Goal: Transaction & Acquisition: Book appointment/travel/reservation

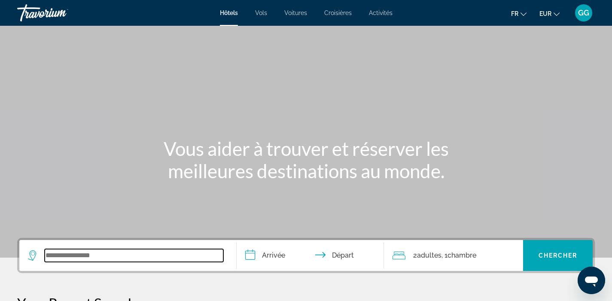
click at [181, 253] on input "Search widget" at bounding box center [134, 255] width 179 height 13
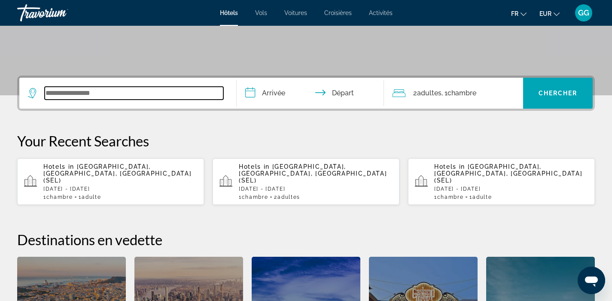
scroll to position [161, 0]
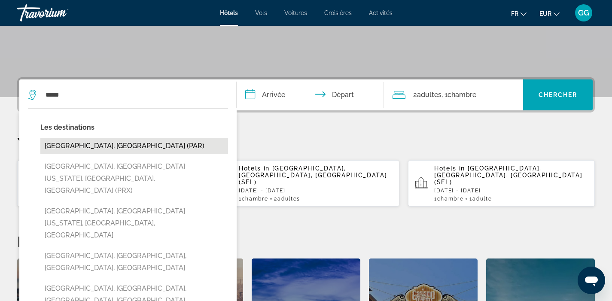
click at [172, 151] on button "[GEOGRAPHIC_DATA], [GEOGRAPHIC_DATA] (PAR)" at bounding box center [134, 146] width 188 height 16
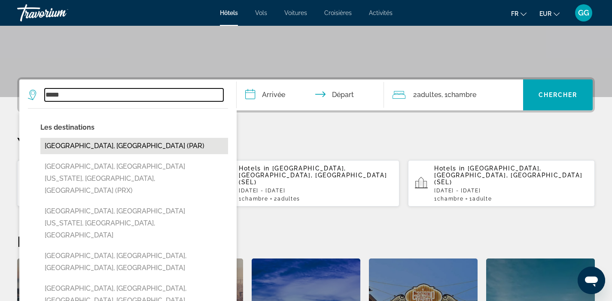
type input "**********"
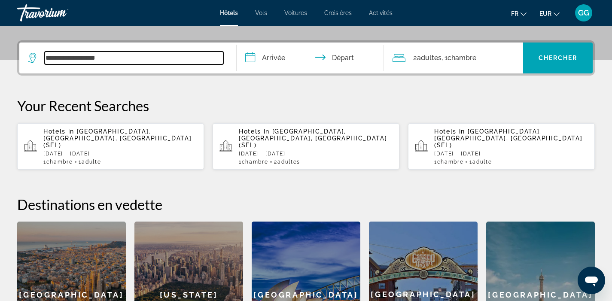
scroll to position [210, 0]
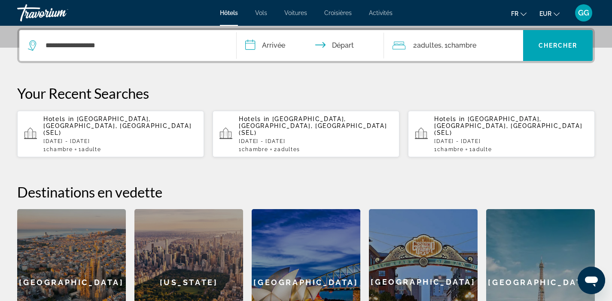
click at [276, 45] on input "**********" at bounding box center [312, 47] width 151 height 34
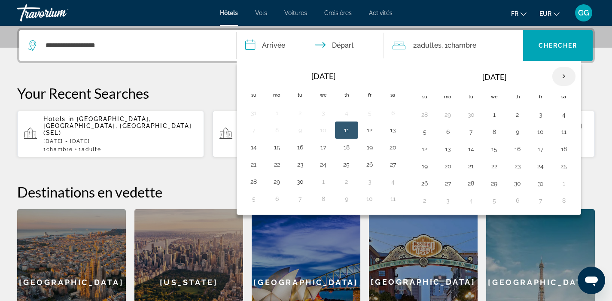
click at [568, 76] on th "Next month" at bounding box center [564, 76] width 23 height 19
click at [448, 181] on button "24" at bounding box center [448, 183] width 14 height 12
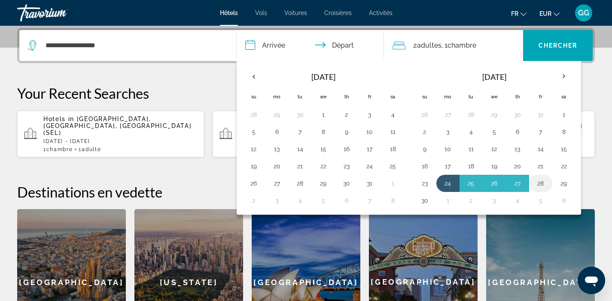
click at [535, 184] on button "28" at bounding box center [541, 183] width 14 height 12
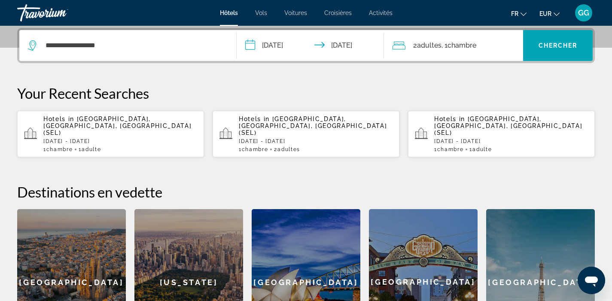
click at [283, 53] on input "**********" at bounding box center [312, 47] width 151 height 34
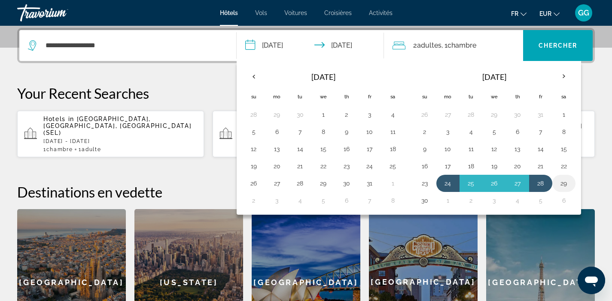
click at [560, 184] on button "29" at bounding box center [564, 183] width 14 height 12
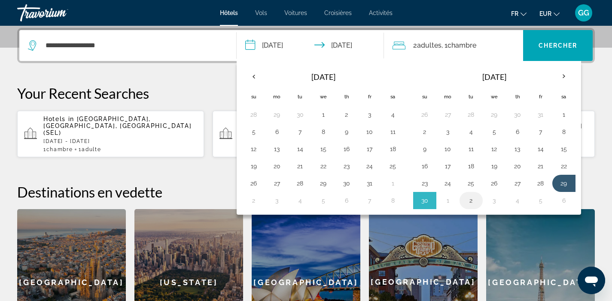
click at [475, 199] on button "2" at bounding box center [472, 201] width 14 height 12
type input "**********"
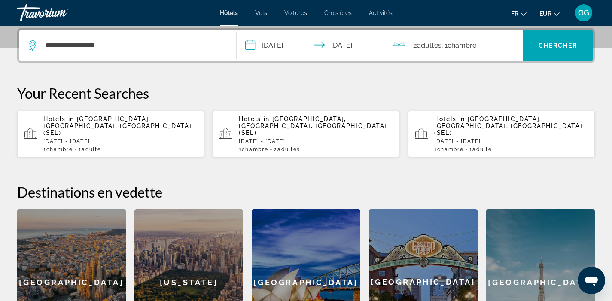
click at [347, 50] on input "**********" at bounding box center [312, 47] width 151 height 34
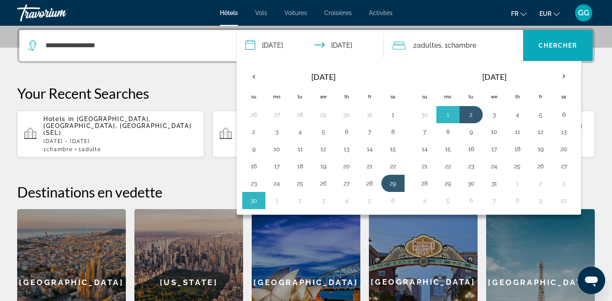
click at [562, 42] on span "Chercher" at bounding box center [558, 45] width 39 height 7
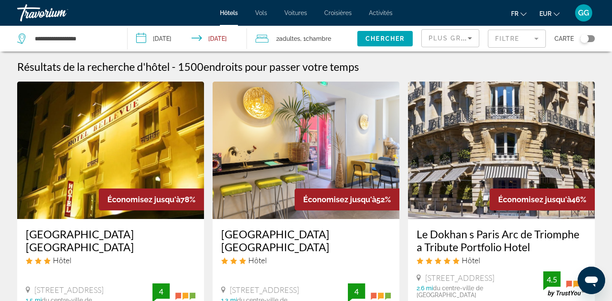
click at [506, 40] on mat-form-field "Filtre" at bounding box center [517, 39] width 58 height 18
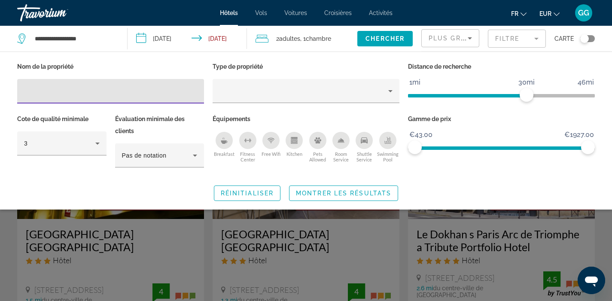
click at [149, 95] on input "Hotel Filters" at bounding box center [110, 91] width 173 height 10
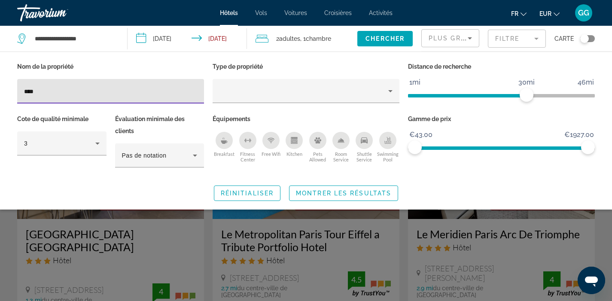
type input "*****"
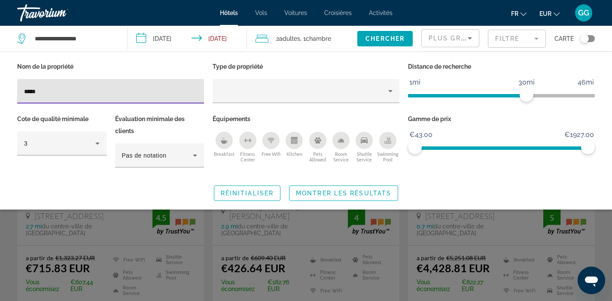
scroll to position [42, 0]
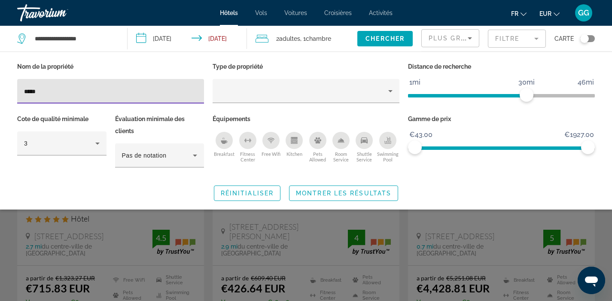
click at [324, 266] on div "Search widget" at bounding box center [306, 215] width 612 height 172
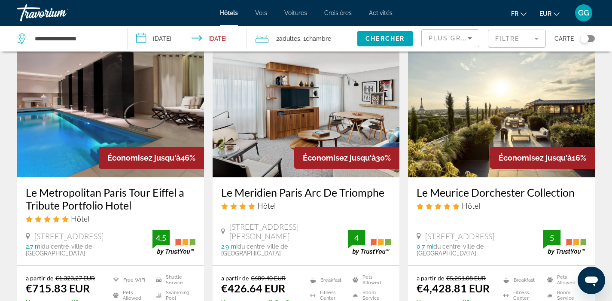
click at [297, 131] on img "Main content" at bounding box center [306, 109] width 187 height 138
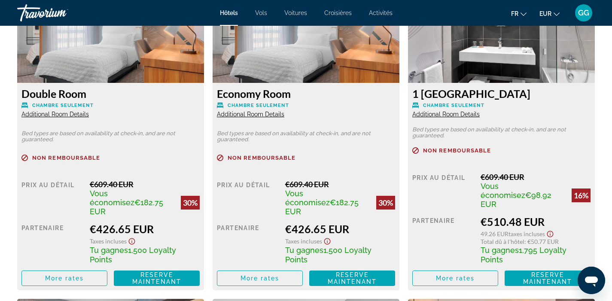
scroll to position [1242, 0]
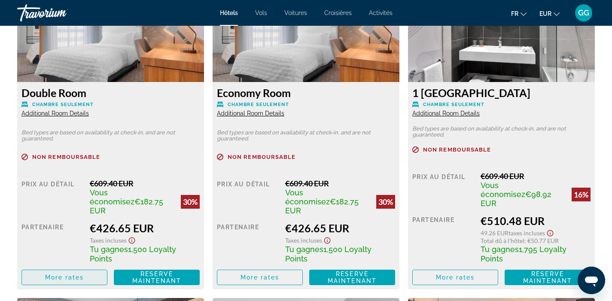
click at [58, 274] on span "More rates" at bounding box center [64, 277] width 39 height 7
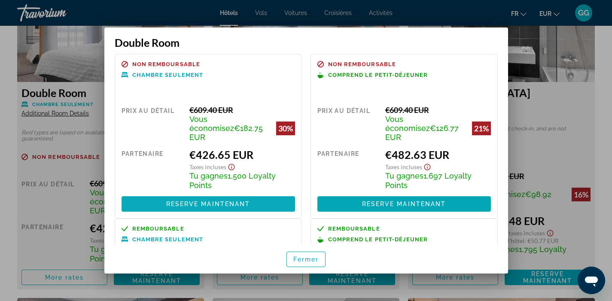
scroll to position [0, 0]
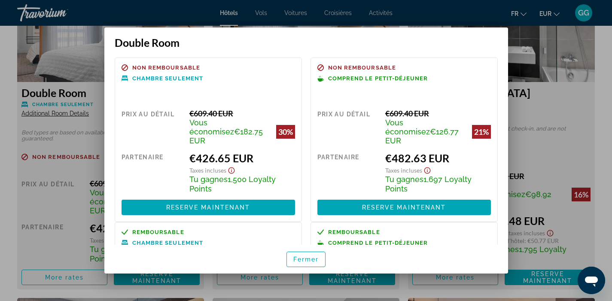
click at [541, 178] on div at bounding box center [306, 150] width 612 height 301
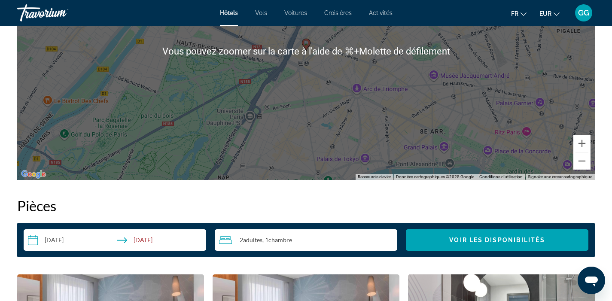
scroll to position [990, 0]
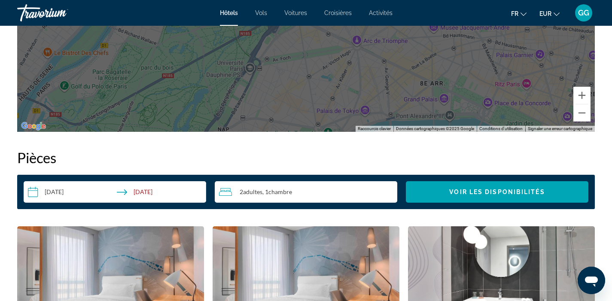
click at [249, 196] on div "2 Adulte Adultes , 1 Chambre pièces" at bounding box center [308, 192] width 178 height 10
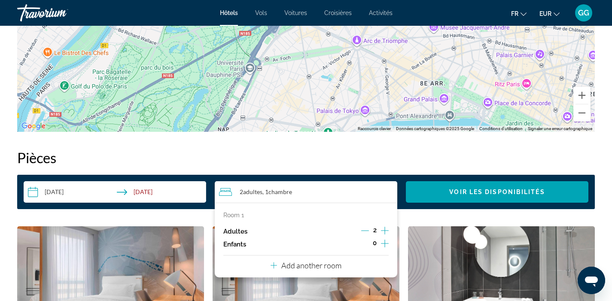
click at [365, 231] on icon "Decrement adults" at bounding box center [365, 231] width 8 height 8
click at [487, 193] on span "Voir les disponibilités" at bounding box center [497, 192] width 95 height 7
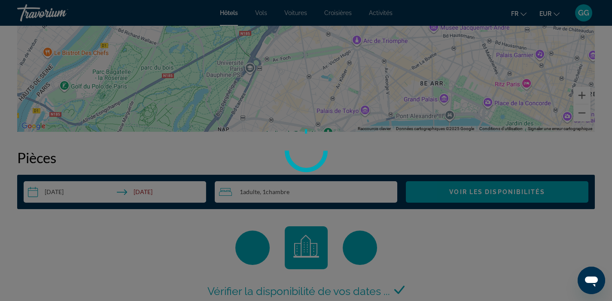
scroll to position [1088, 0]
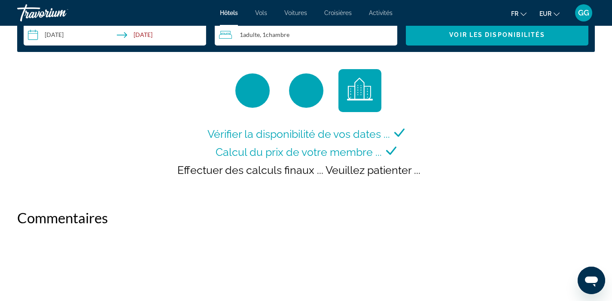
scroll to position [1113, 0]
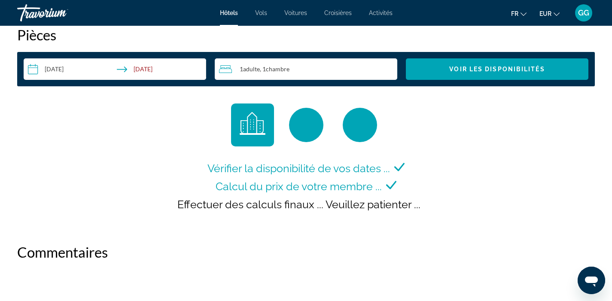
click at [63, 72] on input "**********" at bounding box center [117, 70] width 186 height 24
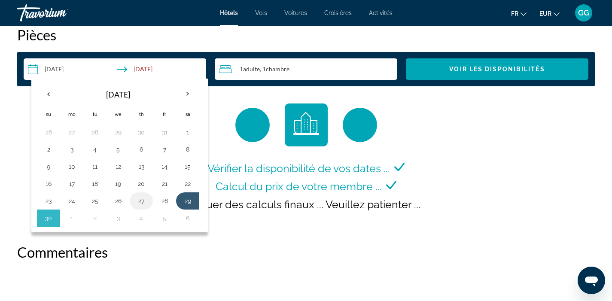
click at [144, 202] on button "27" at bounding box center [142, 201] width 14 height 12
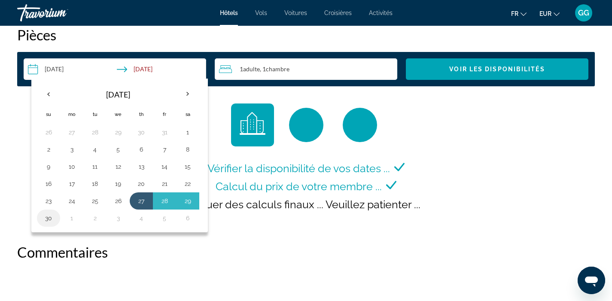
click at [54, 220] on button "30" at bounding box center [49, 218] width 14 height 12
type input "**********"
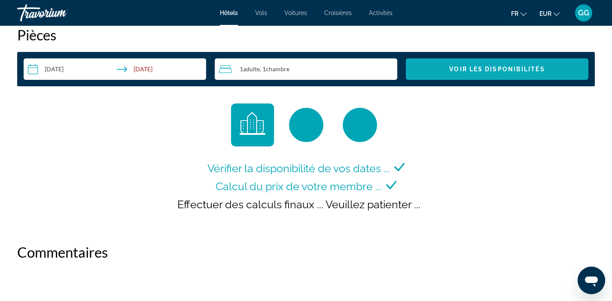
click at [457, 68] on span "Voir les disponibilités" at bounding box center [497, 69] width 95 height 7
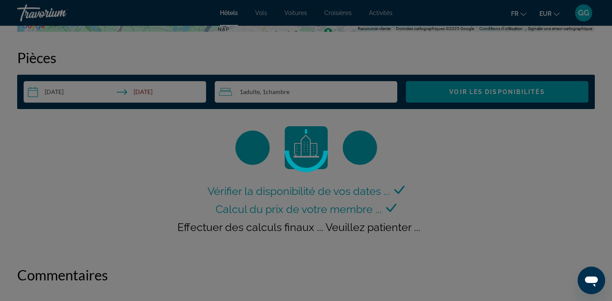
scroll to position [1088, 0]
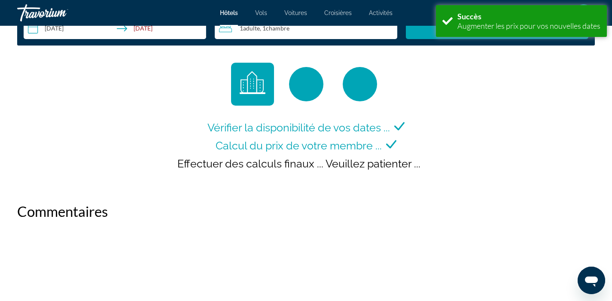
scroll to position [1098, 0]
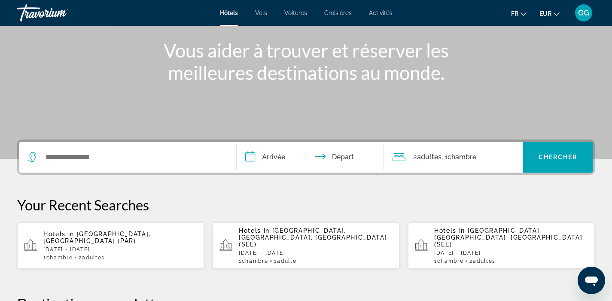
scroll to position [102, 0]
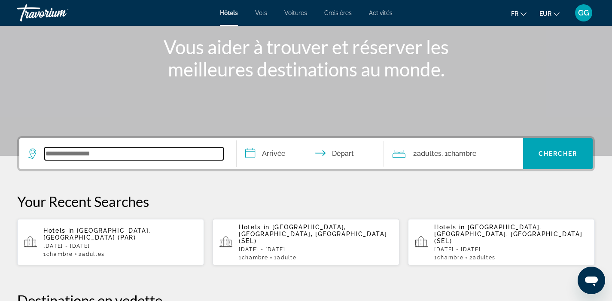
click at [143, 150] on input "Search widget" at bounding box center [134, 153] width 179 height 13
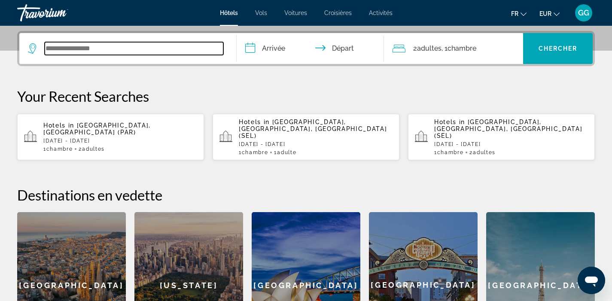
scroll to position [210, 0]
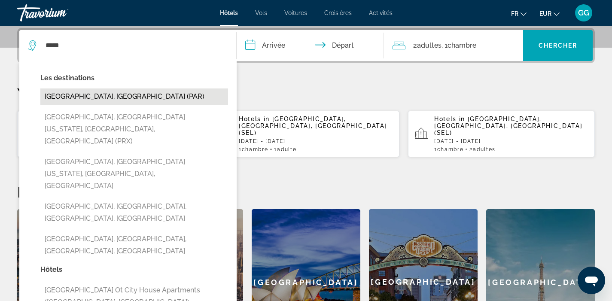
click at [139, 96] on button "[GEOGRAPHIC_DATA], [GEOGRAPHIC_DATA] (PAR)" at bounding box center [134, 97] width 188 height 16
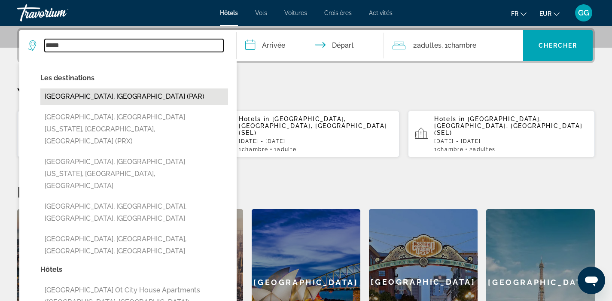
type input "**********"
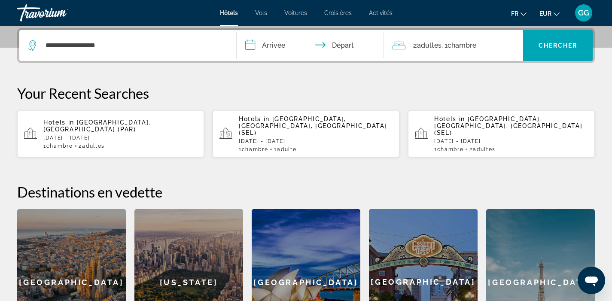
click at [286, 51] on input "**********" at bounding box center [312, 47] width 151 height 34
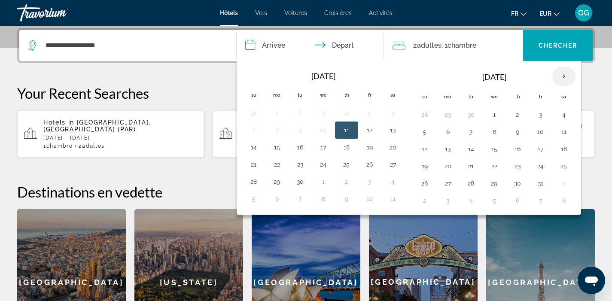
click at [563, 75] on th "Next month" at bounding box center [564, 76] width 23 height 19
click at [517, 184] on button "27" at bounding box center [518, 183] width 14 height 12
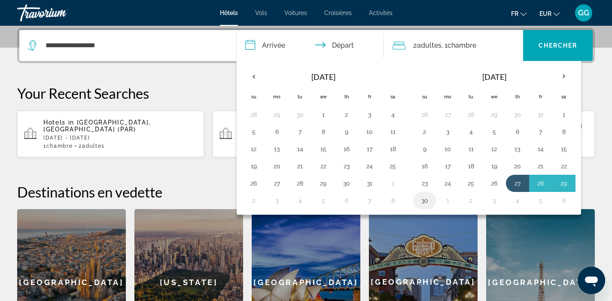
click at [426, 202] on button "30" at bounding box center [425, 201] width 14 height 12
type input "**********"
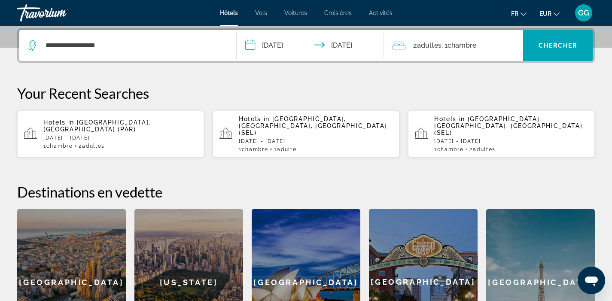
click at [414, 46] on span "2 Adulte Adultes" at bounding box center [427, 46] width 28 height 12
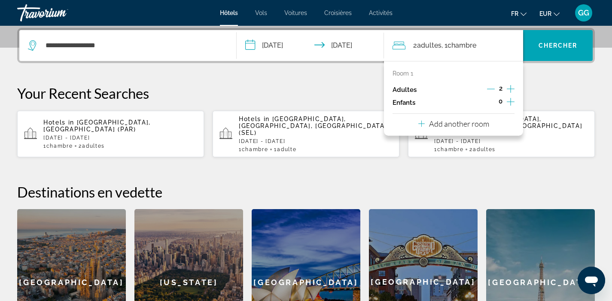
click at [493, 87] on icon "Decrement adults" at bounding box center [491, 89] width 8 height 8
click at [545, 52] on span "Search widget" at bounding box center [558, 45] width 70 height 21
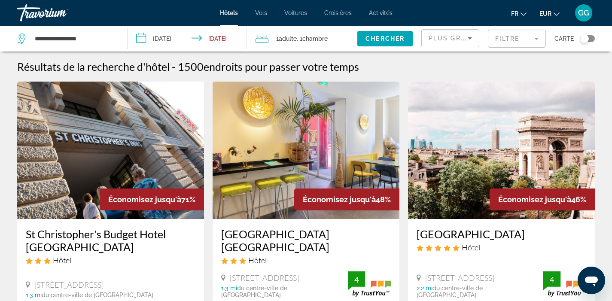
click at [501, 42] on mat-form-field "Filtre" at bounding box center [517, 39] width 58 height 18
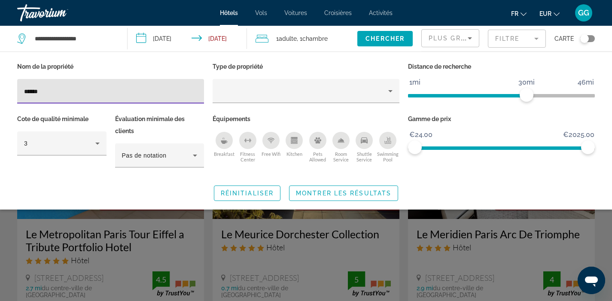
type input "*******"
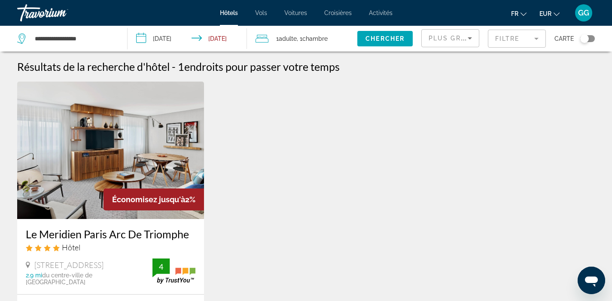
click at [493, 41] on mat-form-field "Filtre" at bounding box center [517, 39] width 58 height 18
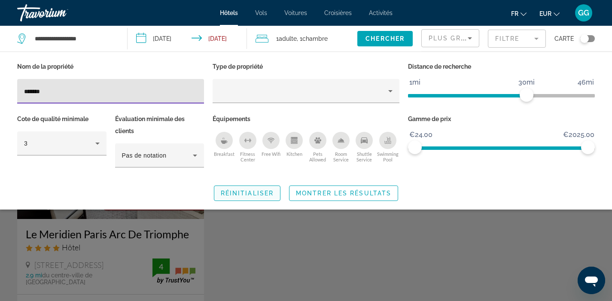
click at [248, 192] on span "Réinitialiser" at bounding box center [247, 193] width 53 height 7
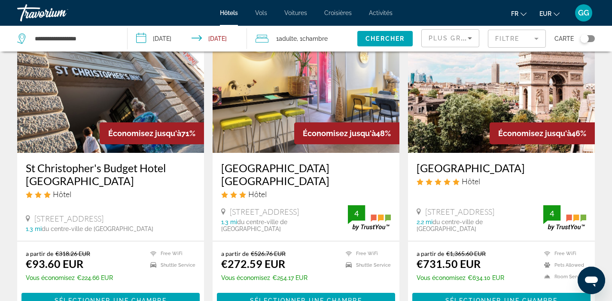
scroll to position [69, 0]
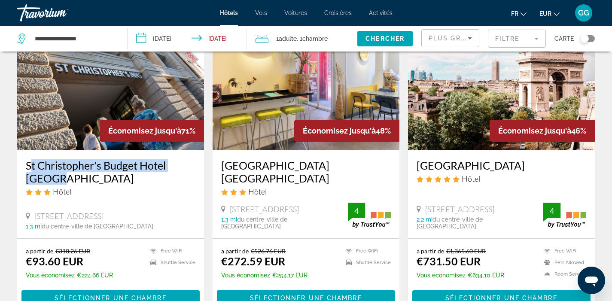
drag, startPoint x: 23, startPoint y: 164, endPoint x: 193, endPoint y: 165, distance: 169.8
click at [193, 165] on div "St Christopher's Budget Hotel Paris Hôtel 5 Rue De Dunkerque, Paris 1.3 mi du c…" at bounding box center [110, 194] width 187 height 88
copy h3 "St Christopher's Budget Hotel Paris"
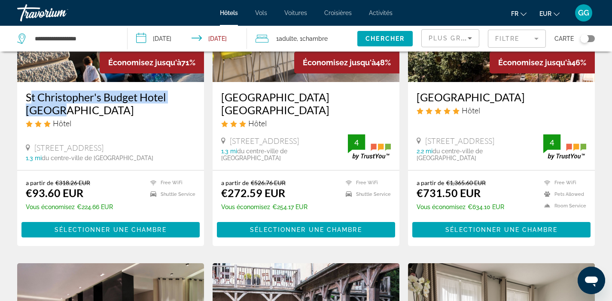
scroll to position [140, 0]
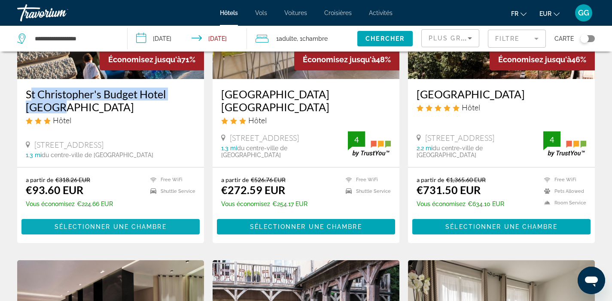
click at [125, 226] on span "Sélectionner une chambre" at bounding box center [111, 226] width 112 height 7
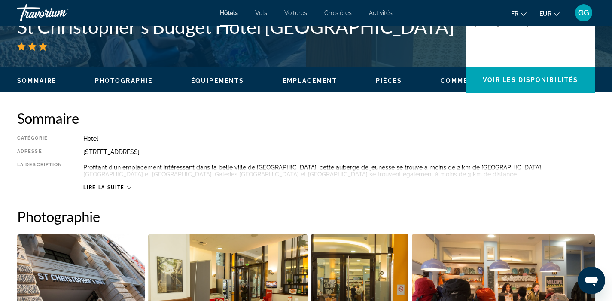
scroll to position [101, 0]
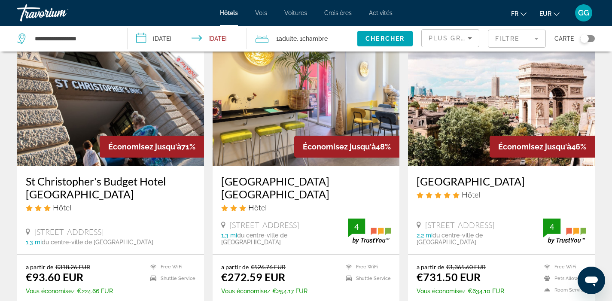
scroll to position [52, 0]
click at [245, 185] on h3 "[GEOGRAPHIC_DATA] [GEOGRAPHIC_DATA]" at bounding box center [306, 188] width 170 height 26
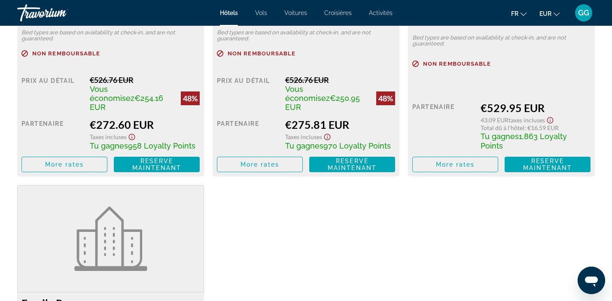
scroll to position [1339, 0]
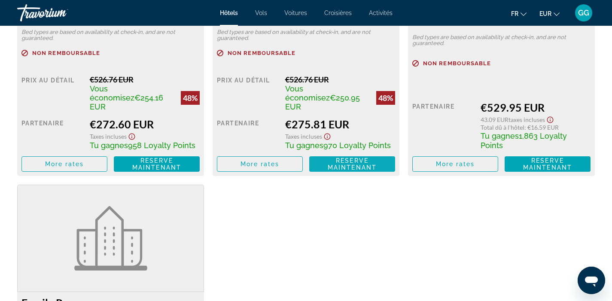
click at [360, 162] on span "Reserve maintenant" at bounding box center [352, 164] width 49 height 14
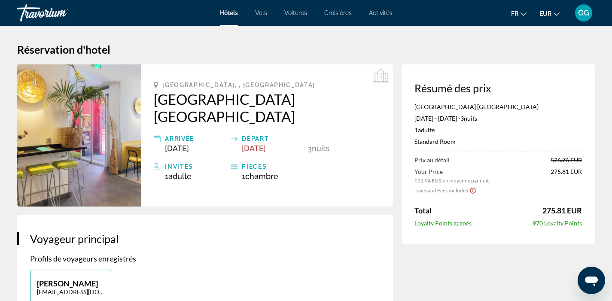
drag, startPoint x: 150, startPoint y: 98, endPoint x: 257, endPoint y: 113, distance: 108.2
click at [257, 113] on div "Paris, , France Accueil Hotel Paris Pigalle Montmartre Arrivée Nov 27, 2025 Dép…" at bounding box center [267, 135] width 252 height 142
copy h2 "[GEOGRAPHIC_DATA] [GEOGRAPHIC_DATA]"
